Goal: Transaction & Acquisition: Download file/media

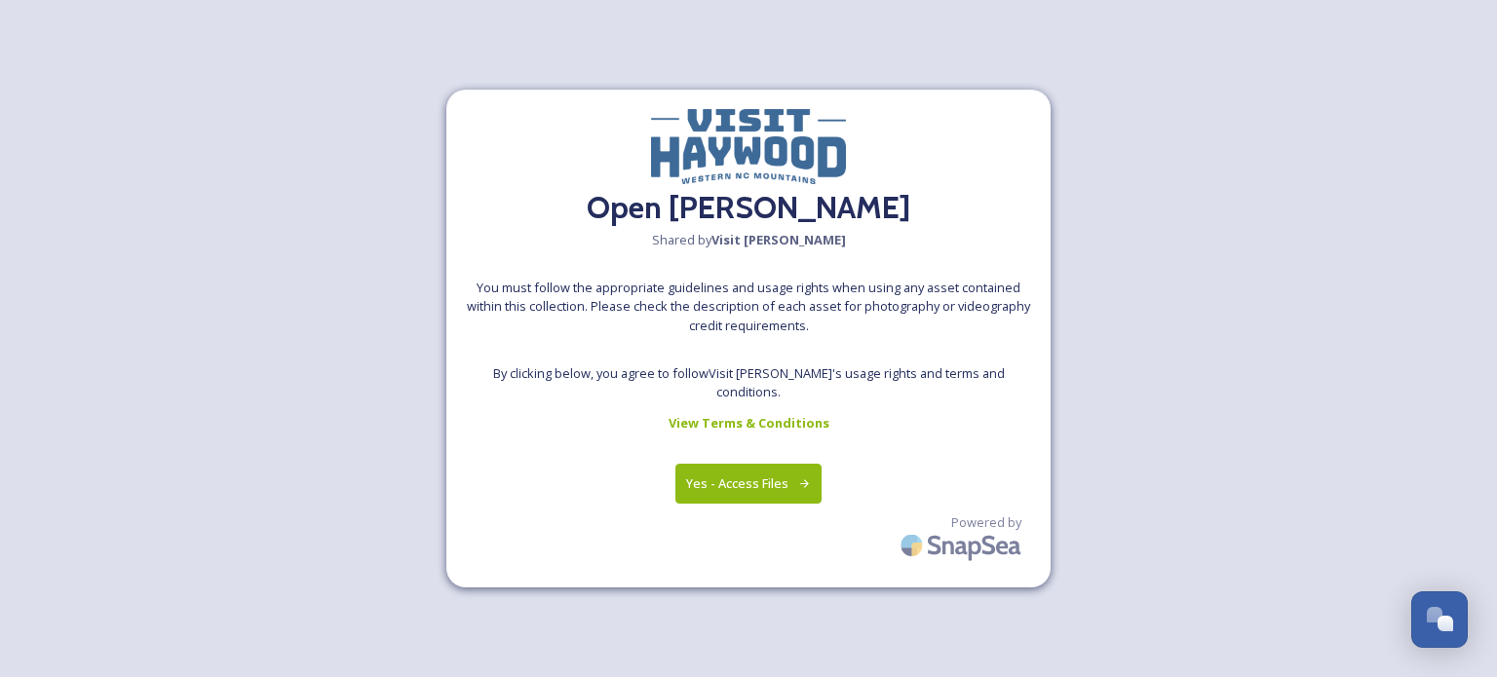
click at [733, 475] on button "Yes - Access Files" at bounding box center [749, 484] width 146 height 40
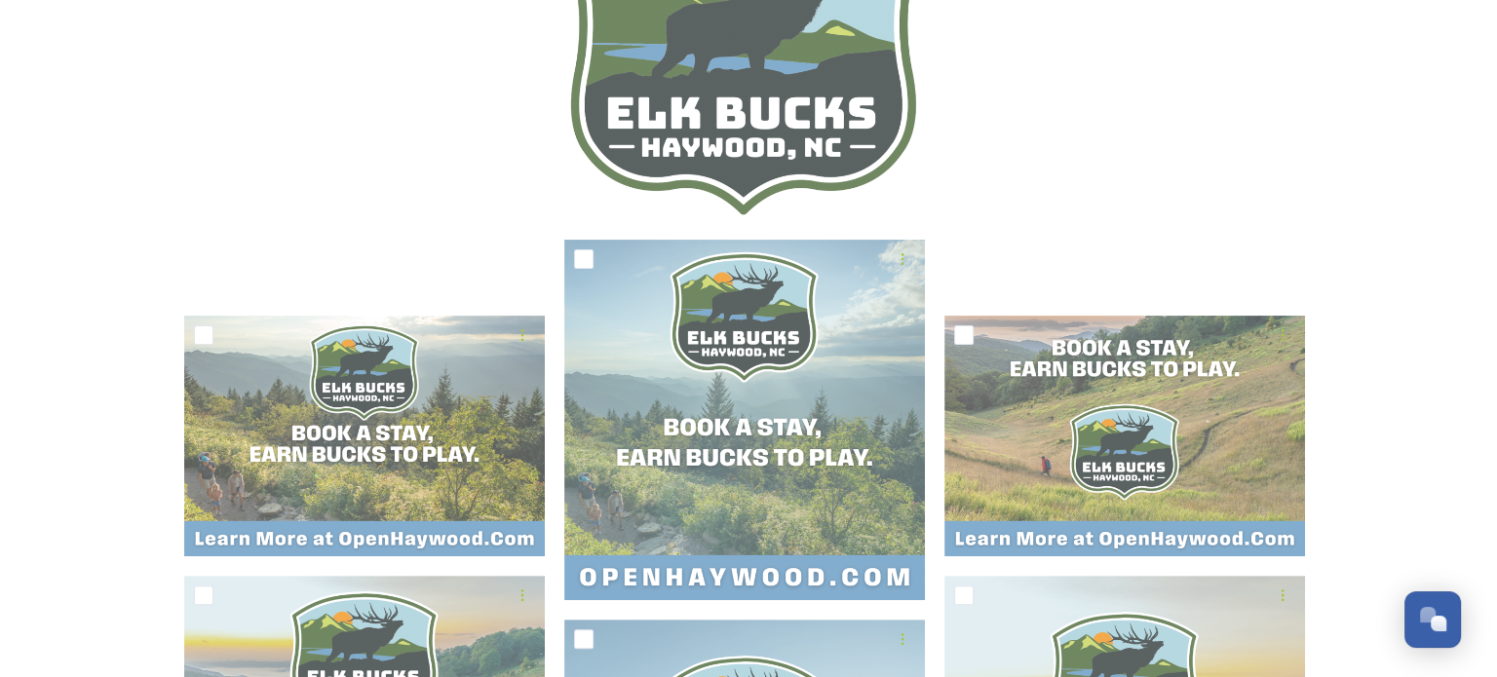
scroll to position [304, 0]
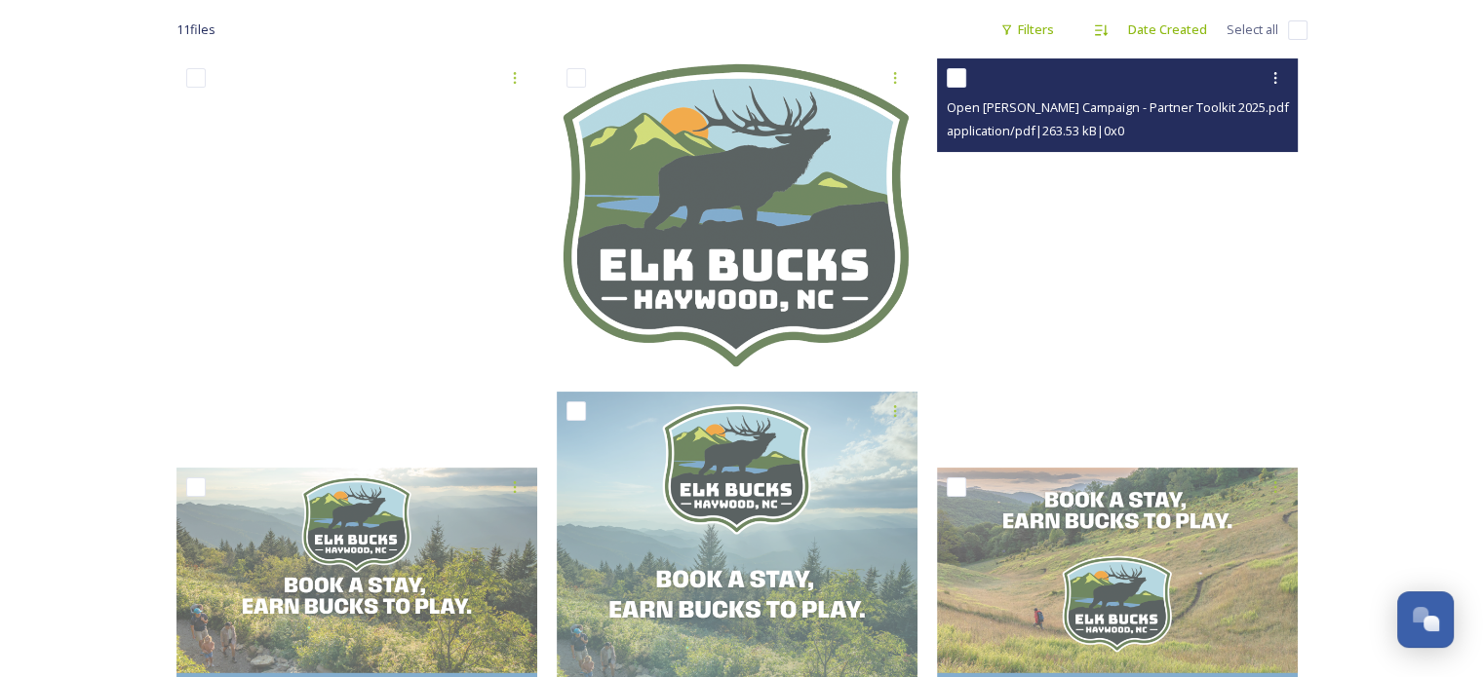
click at [1000, 114] on span "Open [PERSON_NAME] Campaign - Partner Toolkit 2025.pdf" at bounding box center [1118, 107] width 342 height 18
click at [955, 79] on input "checkbox" at bounding box center [956, 77] width 19 height 19
checkbox input "true"
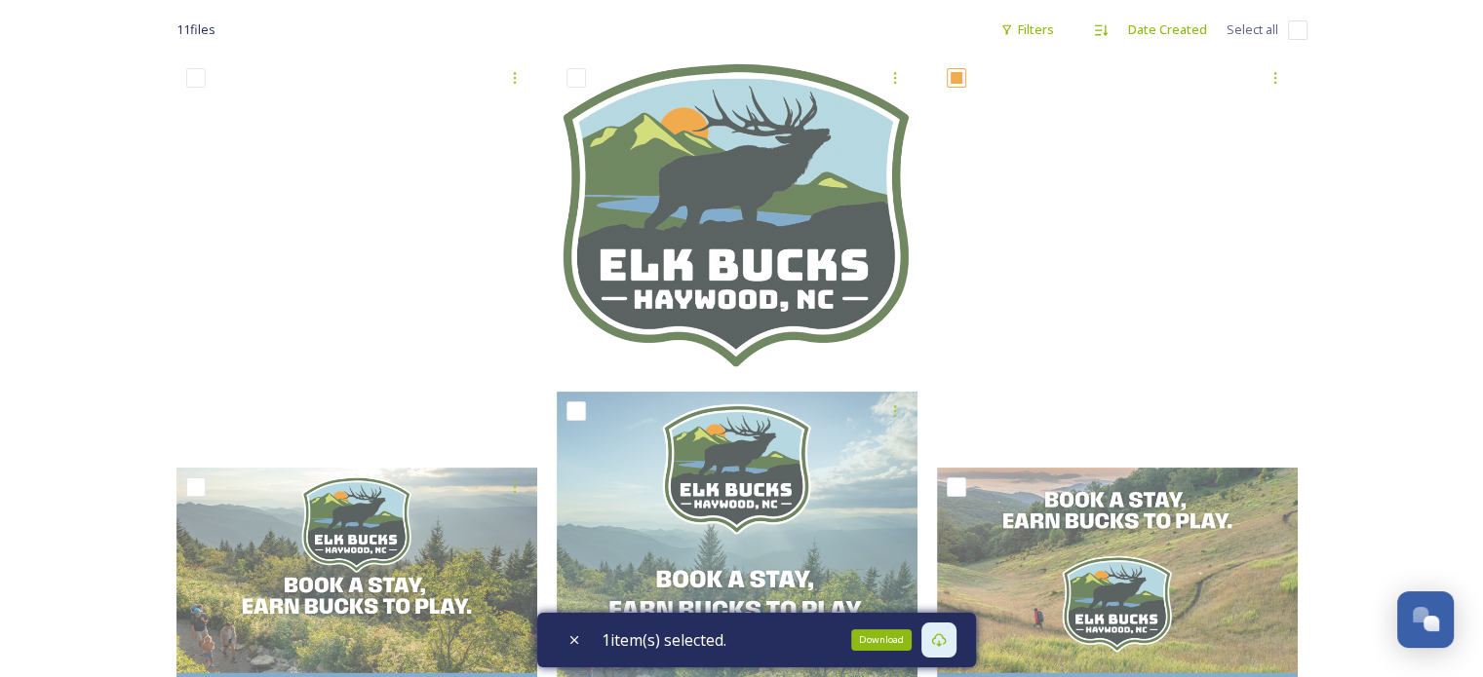
click at [954, 638] on div "Download" at bounding box center [938, 640] width 35 height 35
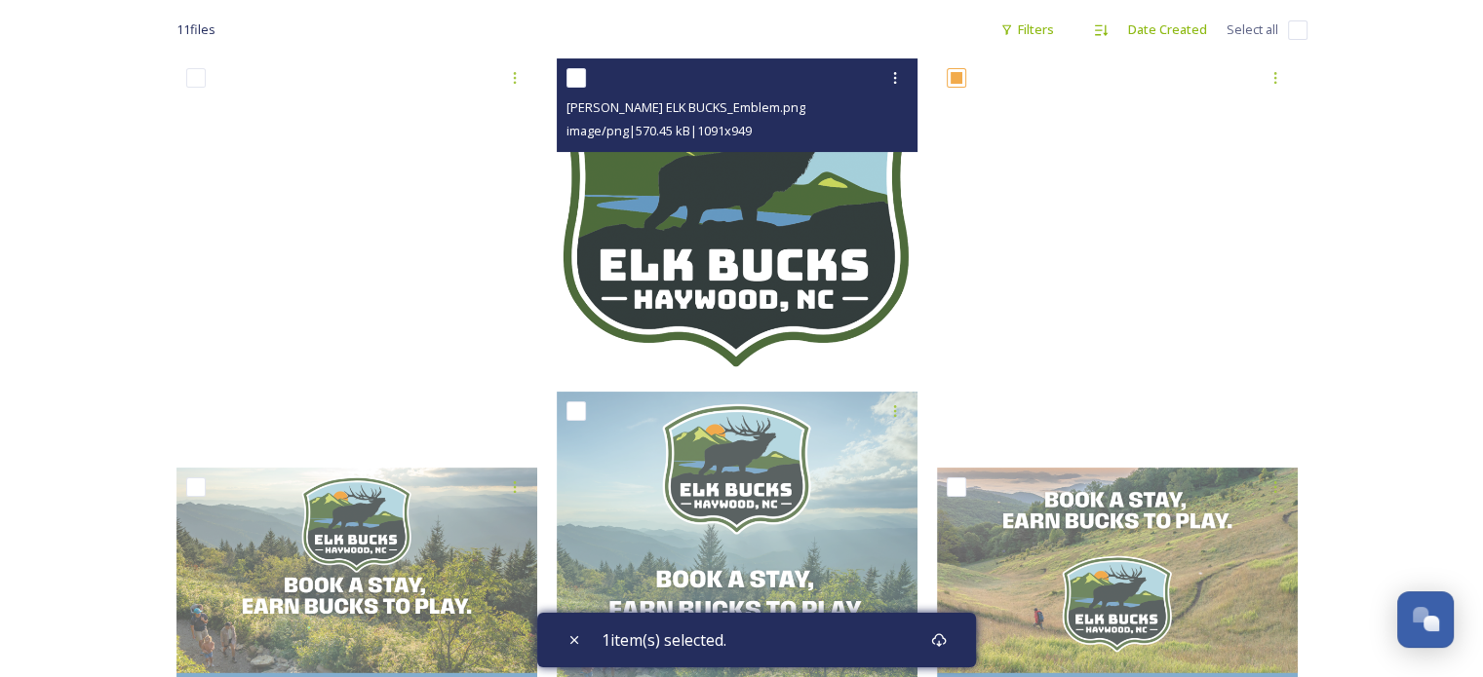
click at [714, 213] on img at bounding box center [737, 215] width 361 height 314
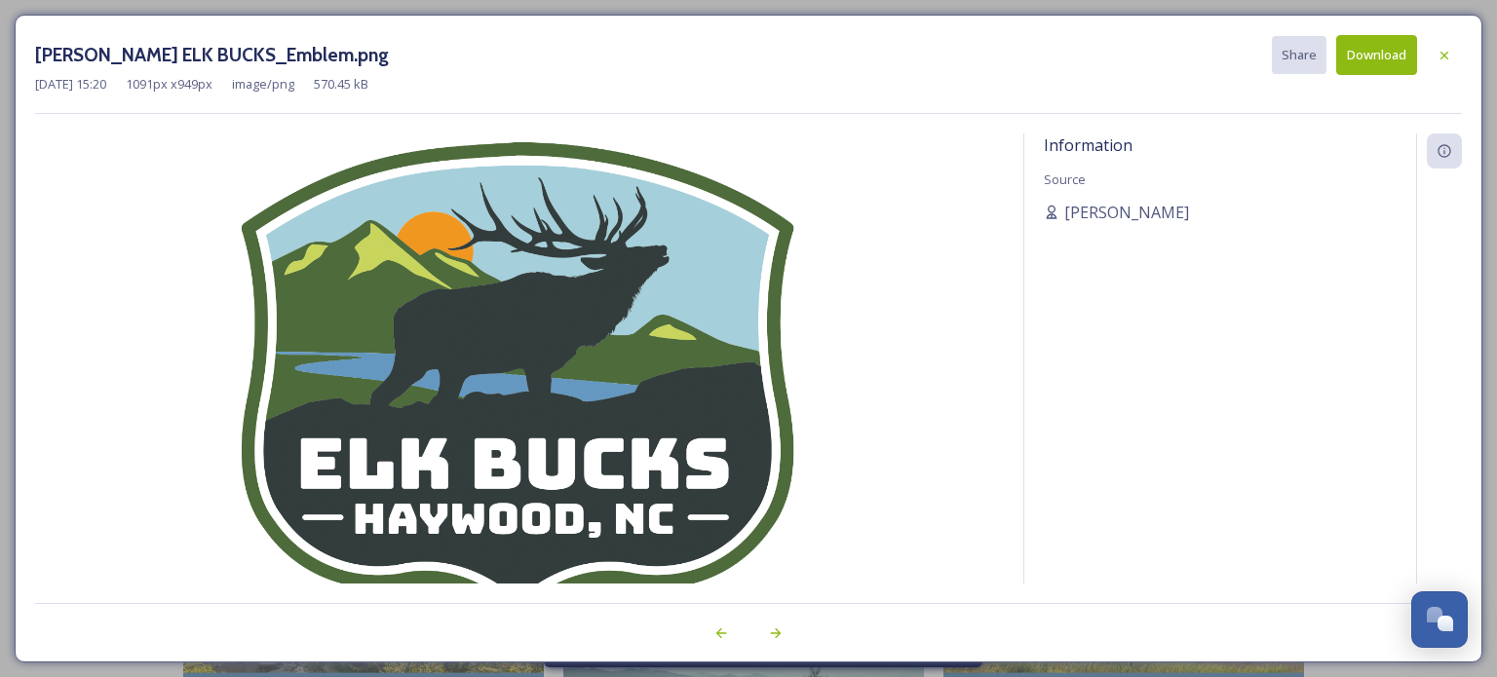
click at [1402, 50] on button "Download" at bounding box center [1376, 55] width 81 height 40
